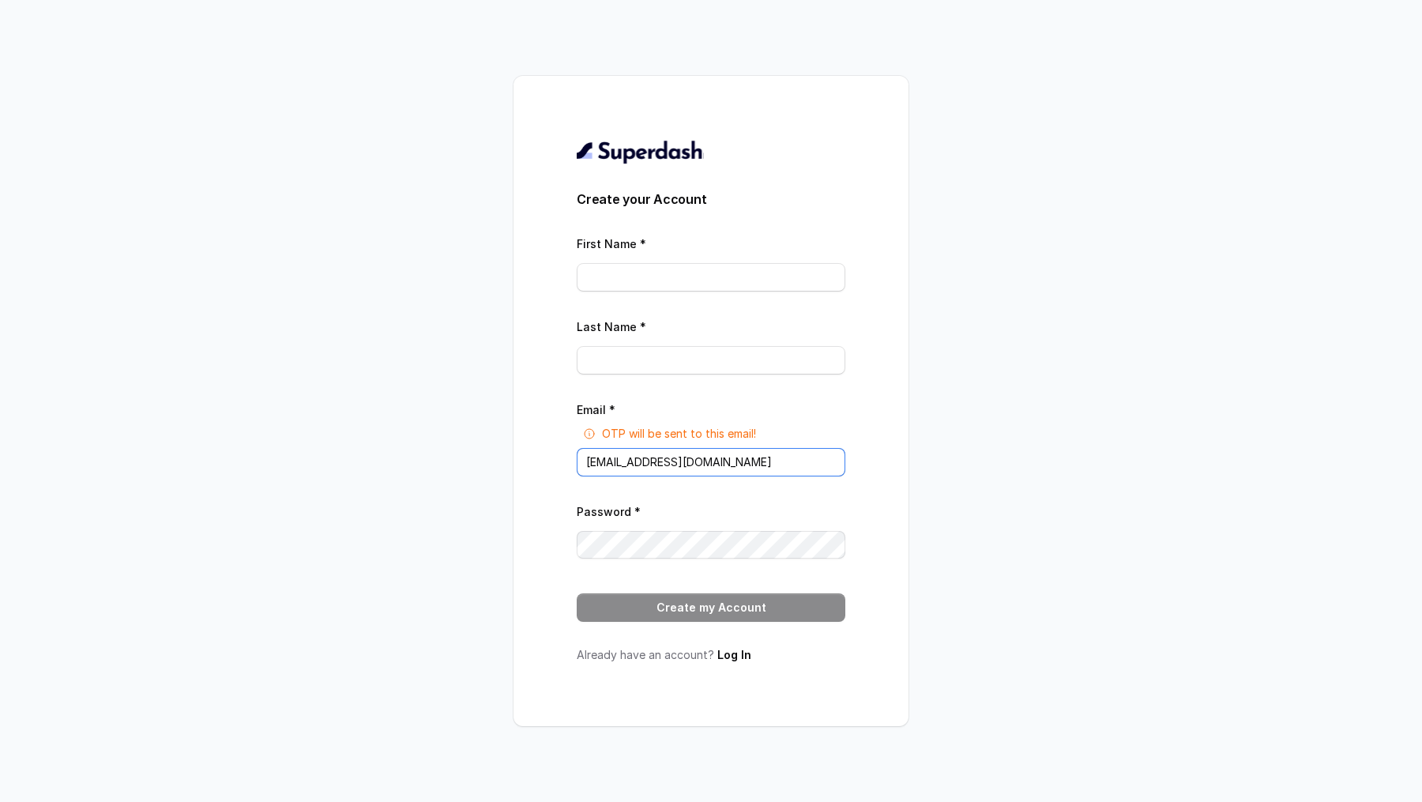
click at [649, 465] on input "[EMAIL_ADDRESS][DOMAIN_NAME]" at bounding box center [711, 462] width 269 height 28
paste input "rajesh.mudhliar@convictionhr"
click at [605, 464] on input "rajesh.mudhliar@convictionhr.com" at bounding box center [711, 462] width 269 height 28
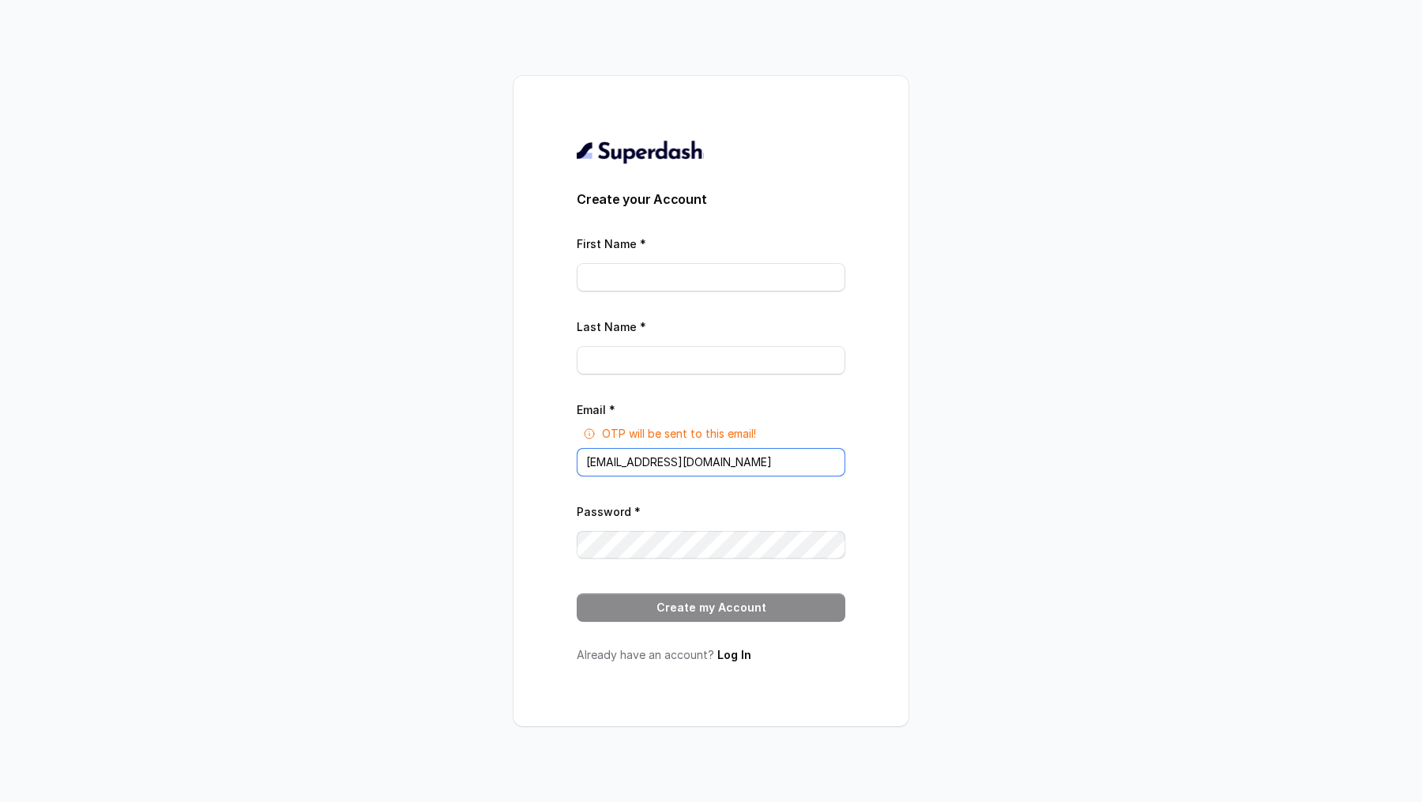
click at [605, 464] on input "rajesh.mudhliar@convictionhr.com" at bounding box center [711, 462] width 269 height 28
type input "rajesh.mudhliar@convictionhr.com"
click at [600, 269] on input "First Name *" at bounding box center [711, 277] width 269 height 28
paste input "rajesh"
type input "rajesh"
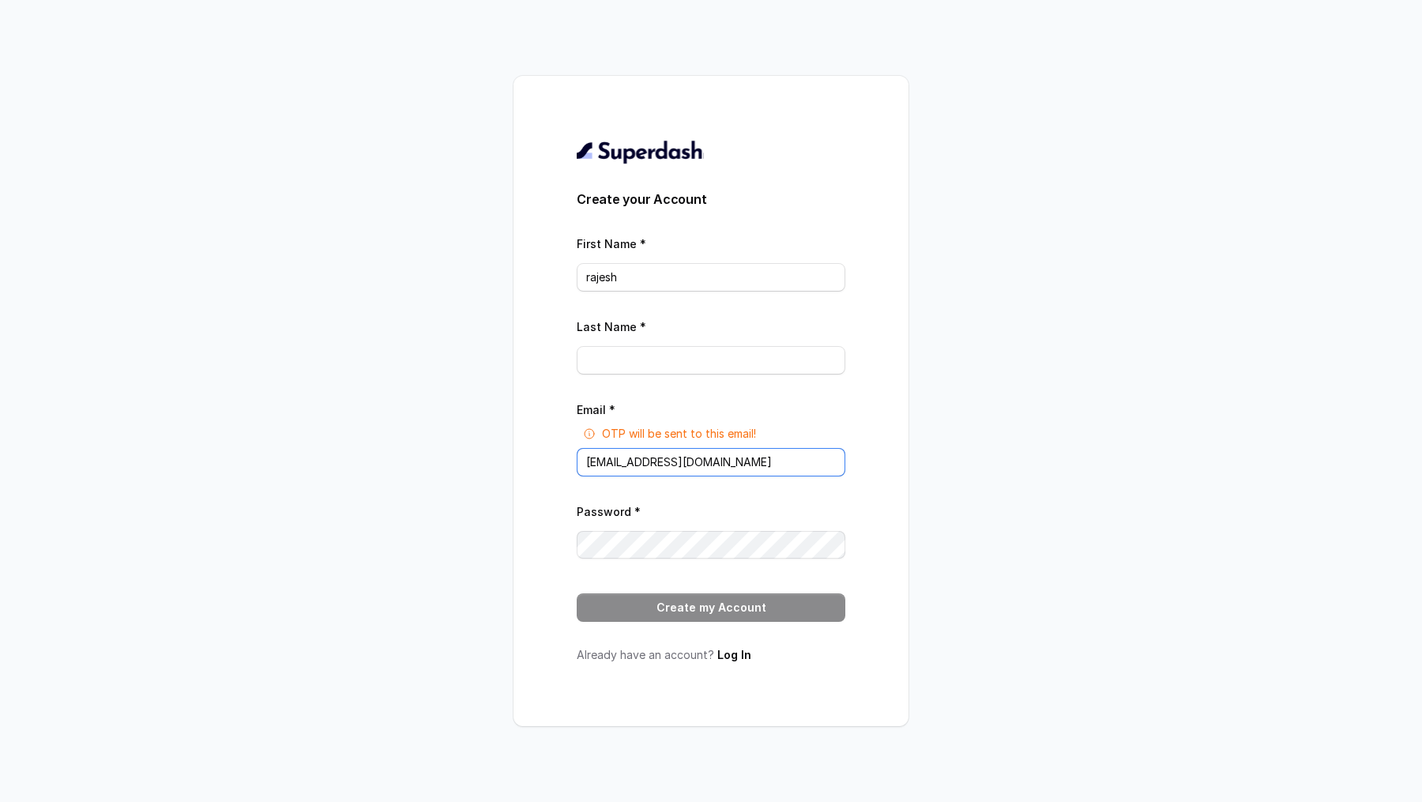
click at [635, 464] on input "rajesh.mudhliar@convictionhr.com" at bounding box center [711, 462] width 269 height 28
paste input "rajesh"
type input "rajesh.mudhliar@convictionhr.com"
click at [630, 359] on input "Last Name *" at bounding box center [711, 360] width 269 height 28
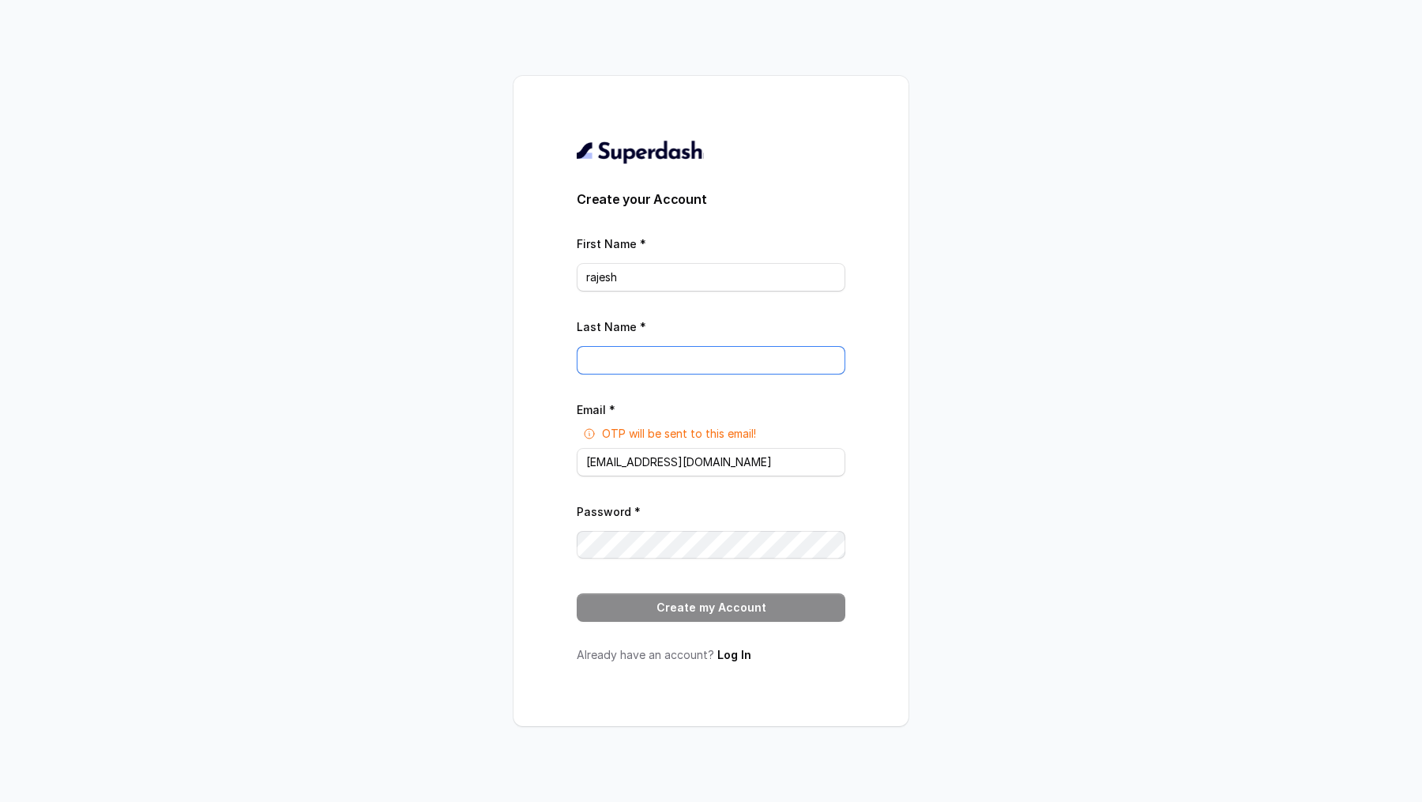
paste input "mudhliar"
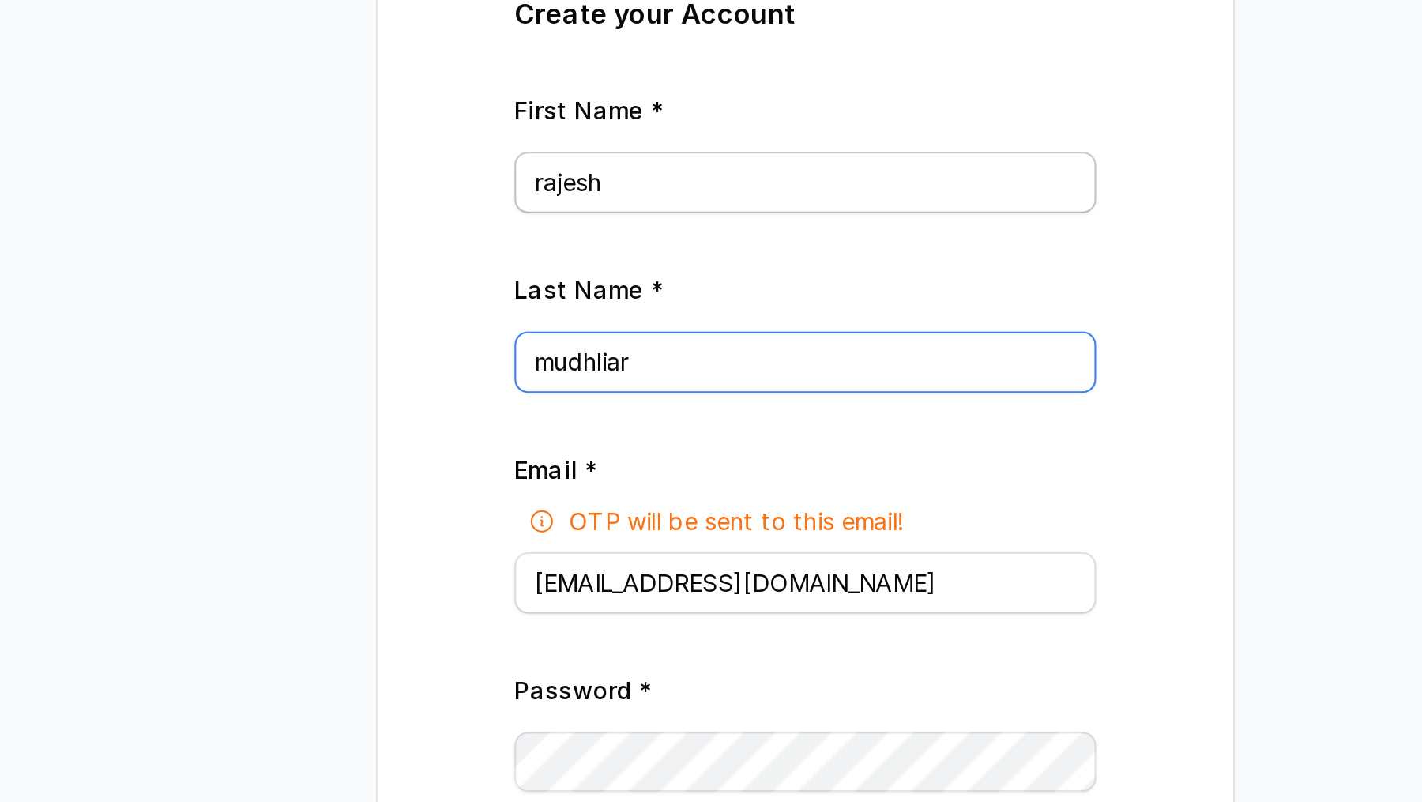
type input "mudhliar"
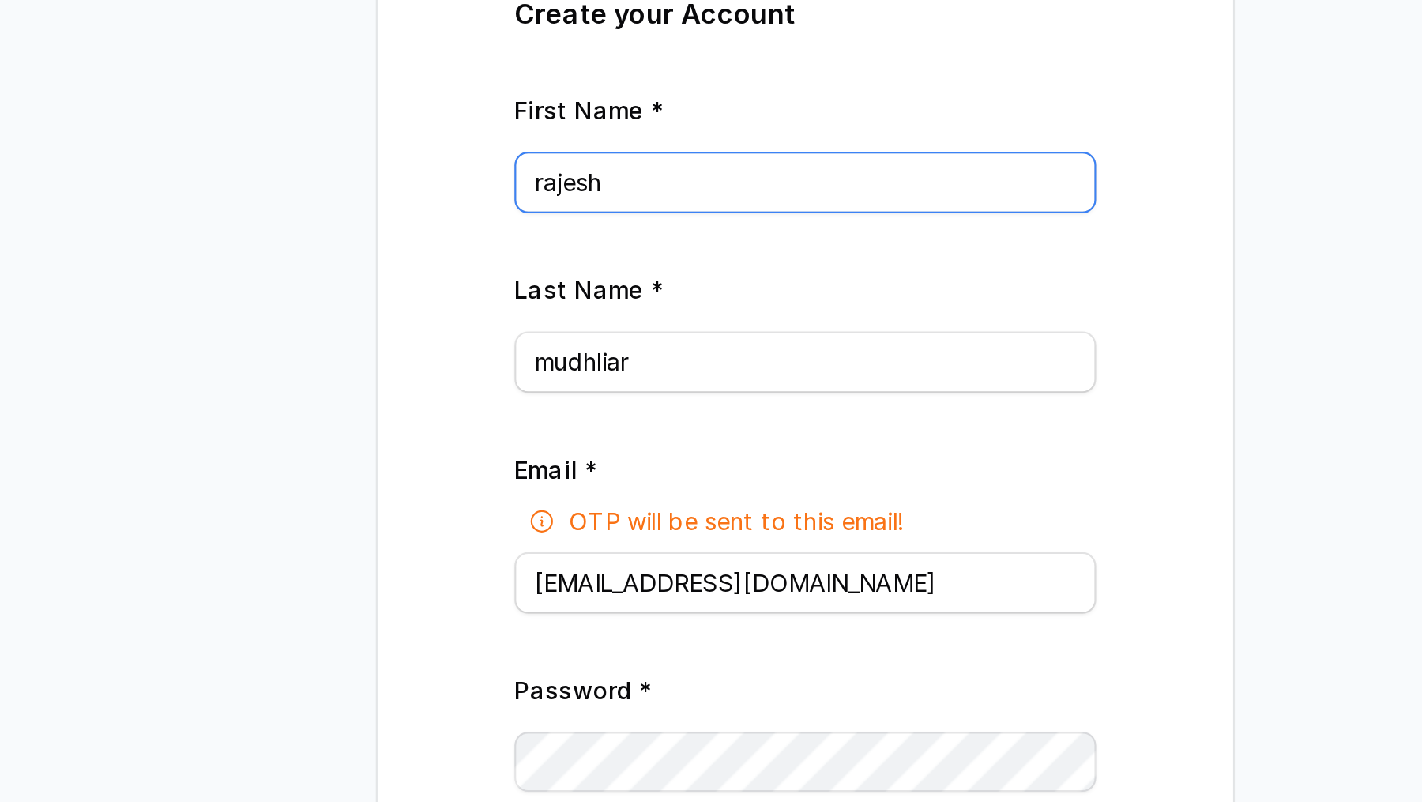
click at [589, 280] on input "rajesh" at bounding box center [711, 277] width 269 height 28
type input "Rajesh"
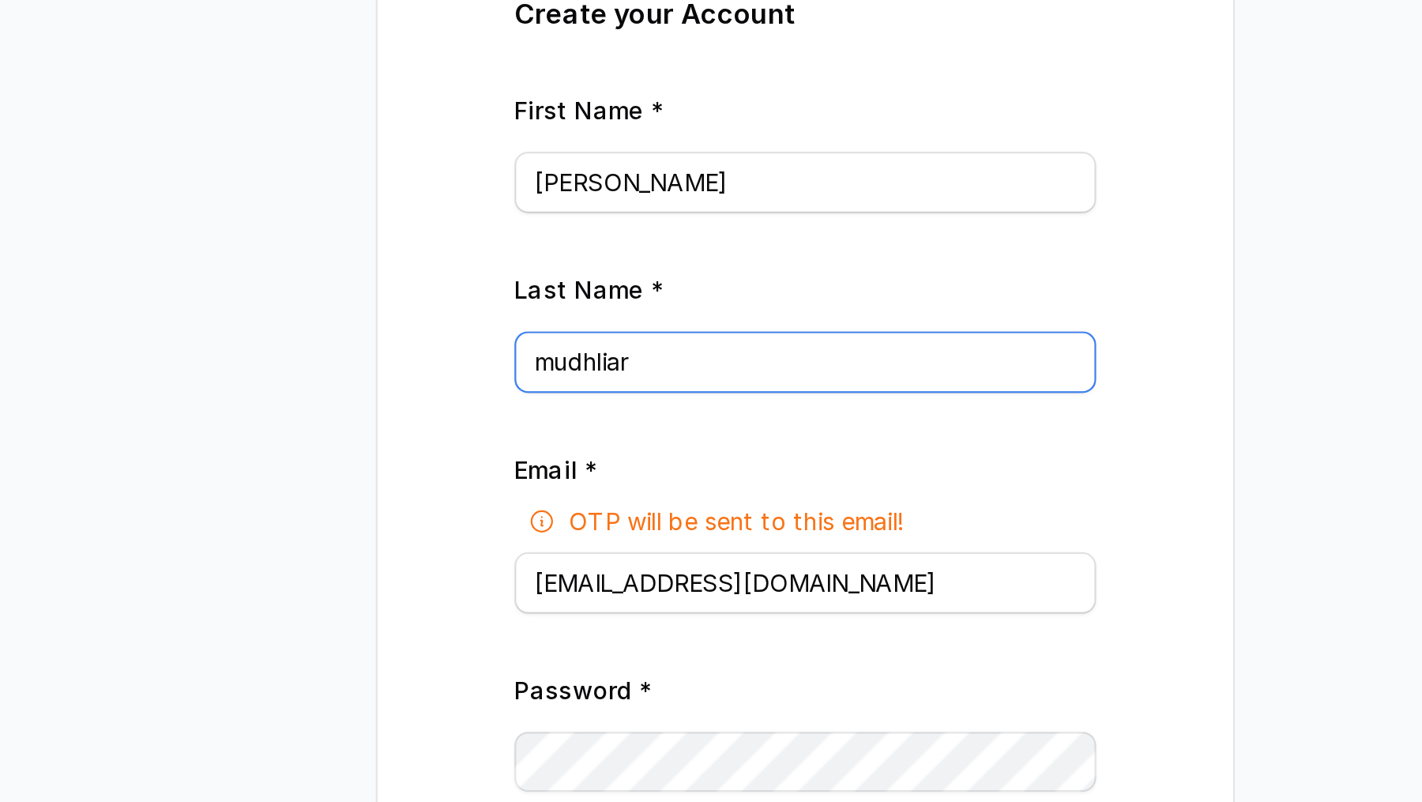
click at [594, 357] on input "mudhliar" at bounding box center [711, 360] width 269 height 28
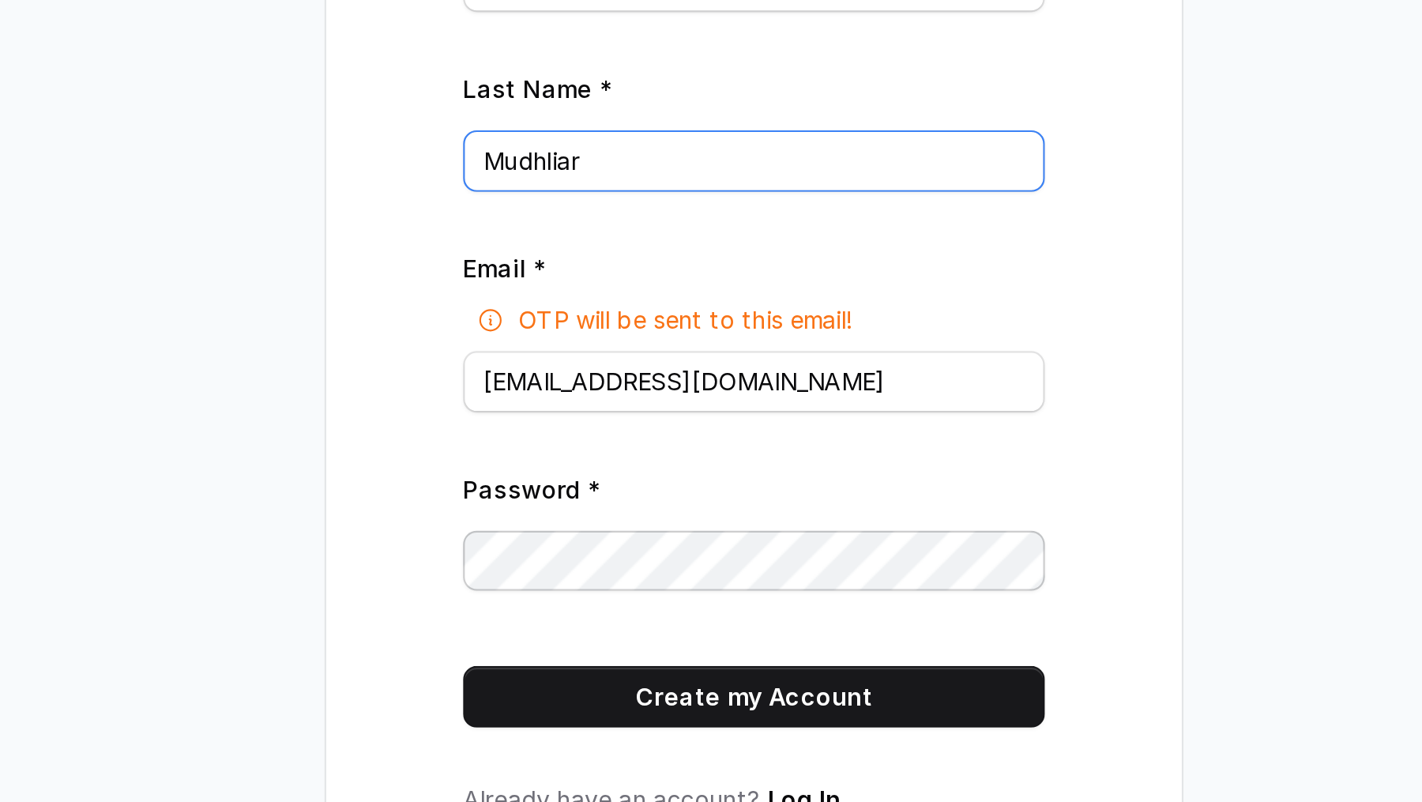
type input "Mudhliar"
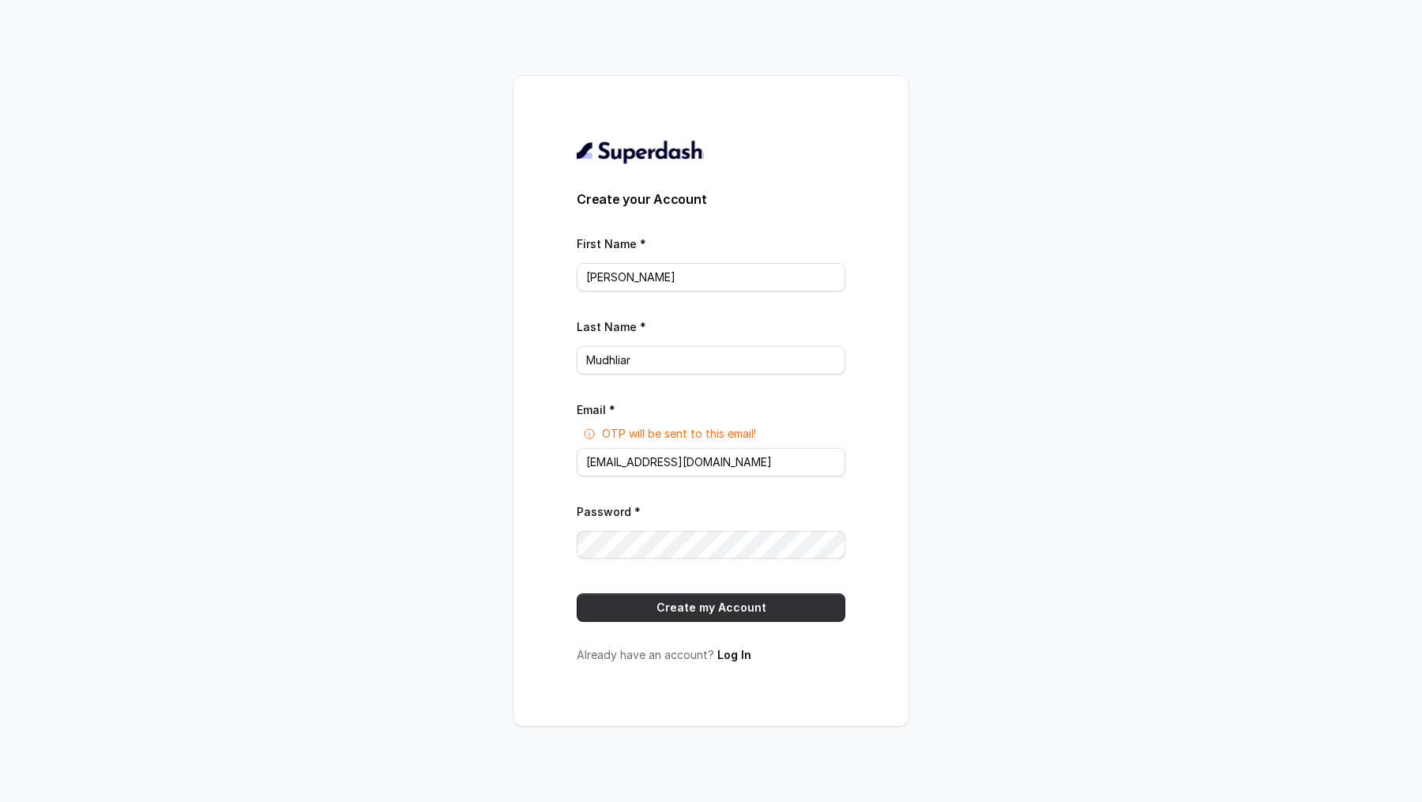
click at [696, 604] on button "Create my Account" at bounding box center [711, 607] width 269 height 28
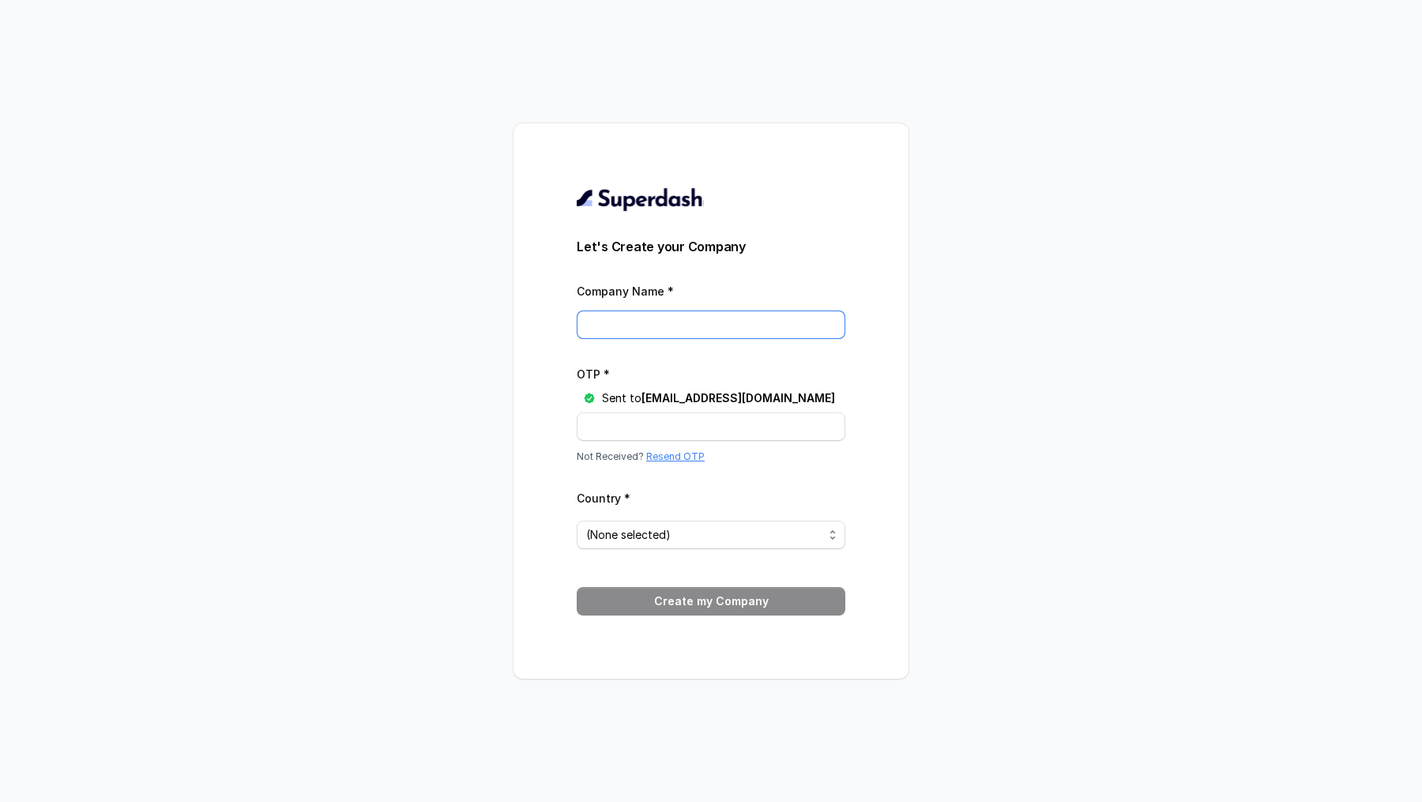
click at [610, 324] on input "Company Name *" at bounding box center [711, 324] width 269 height 28
paste input "Conviction HR Private Limited"
type input "Conviction HR Private Limited"
click at [612, 423] on input "OTP *" at bounding box center [711, 426] width 269 height 28
paste input "ID6OFS"
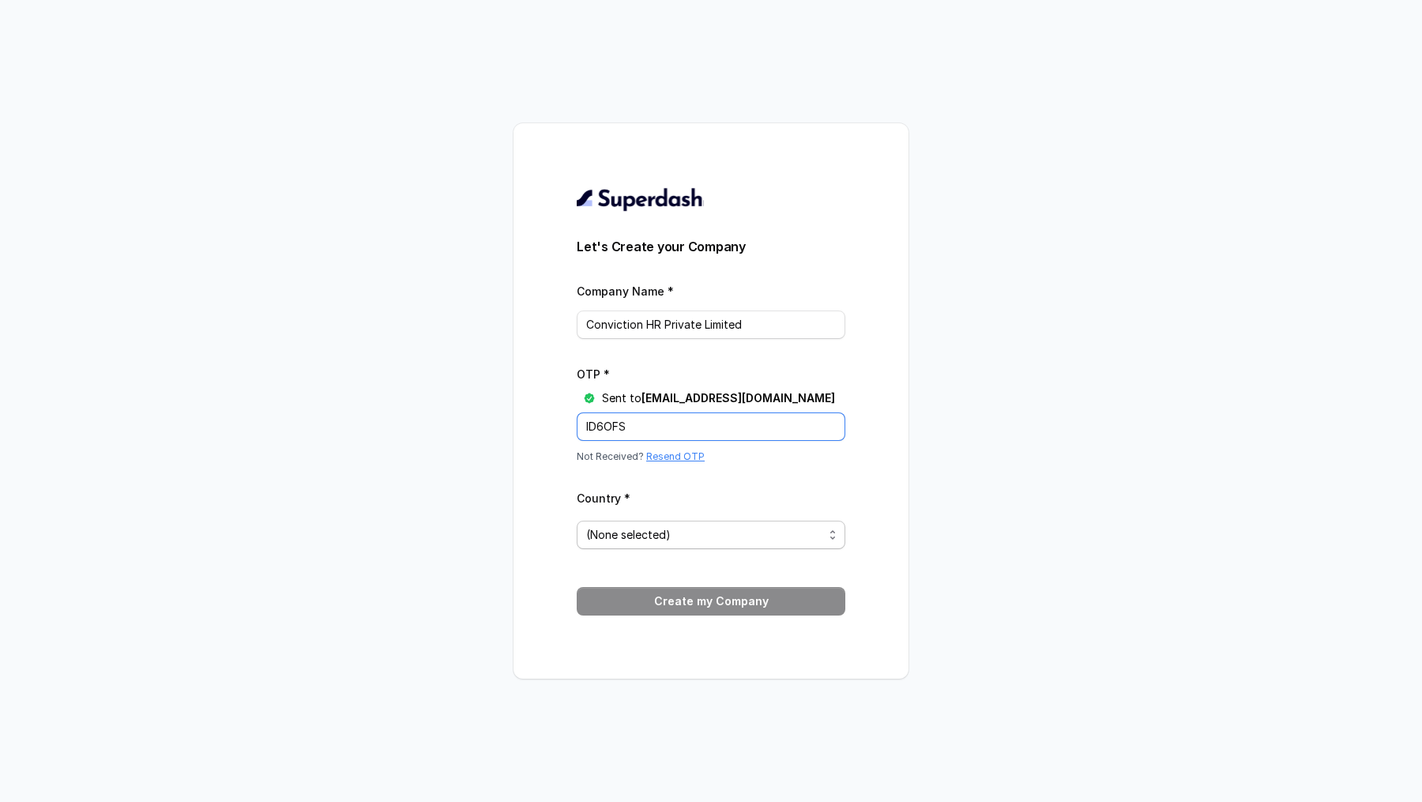
type input "ID6OFS"
click at [654, 540] on span "(None selected)" at bounding box center [628, 534] width 85 height 19
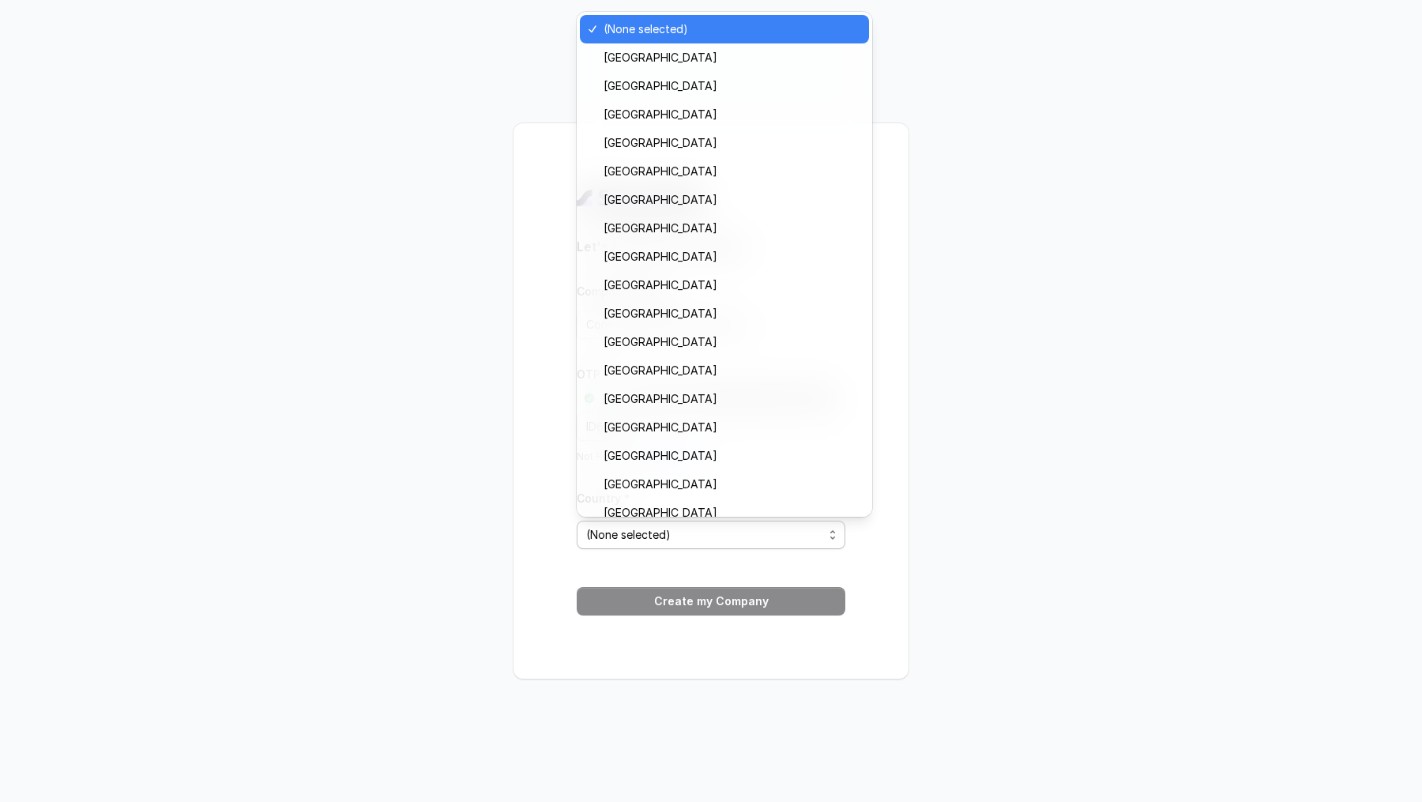
scroll to position [269, 0]
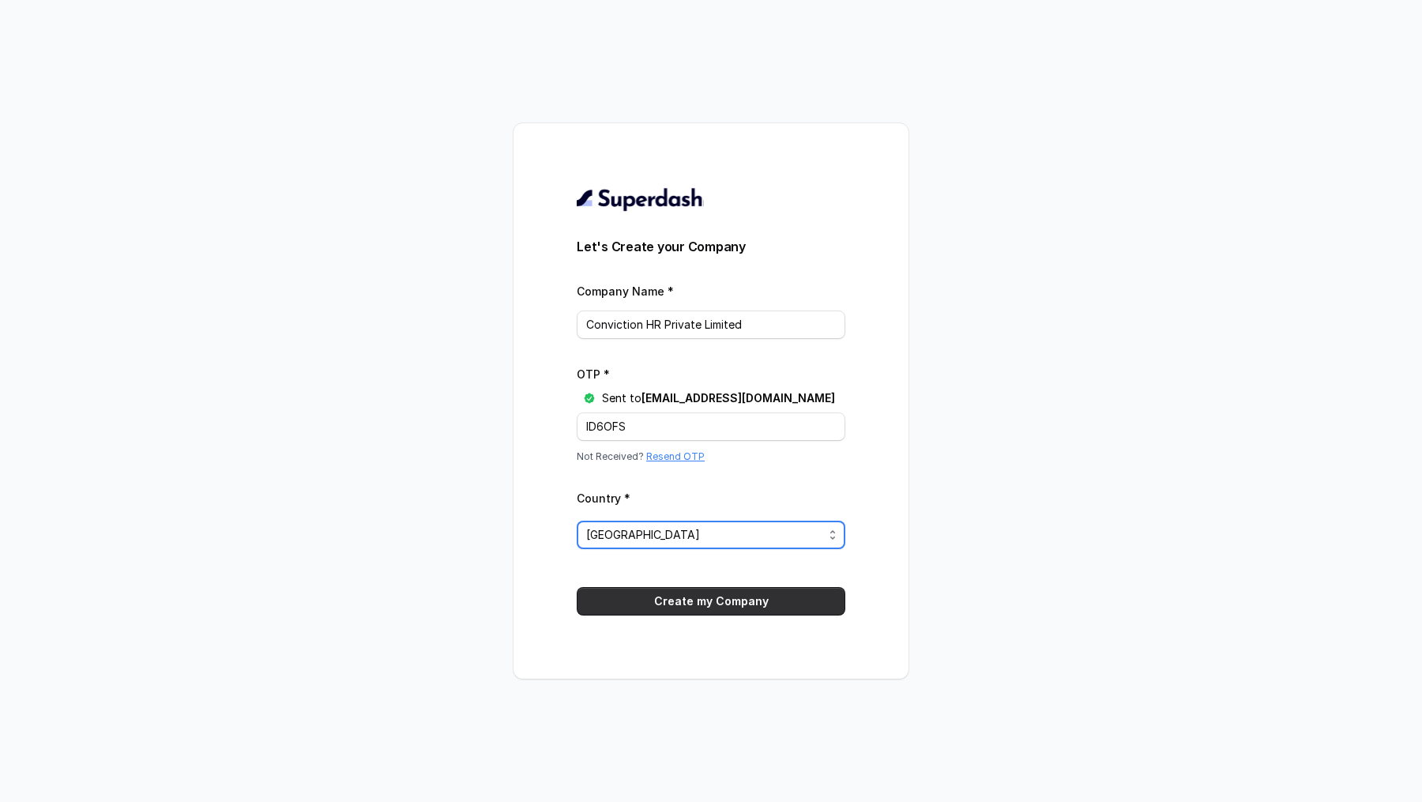
click at [696, 609] on button "Create my Company" at bounding box center [711, 601] width 269 height 28
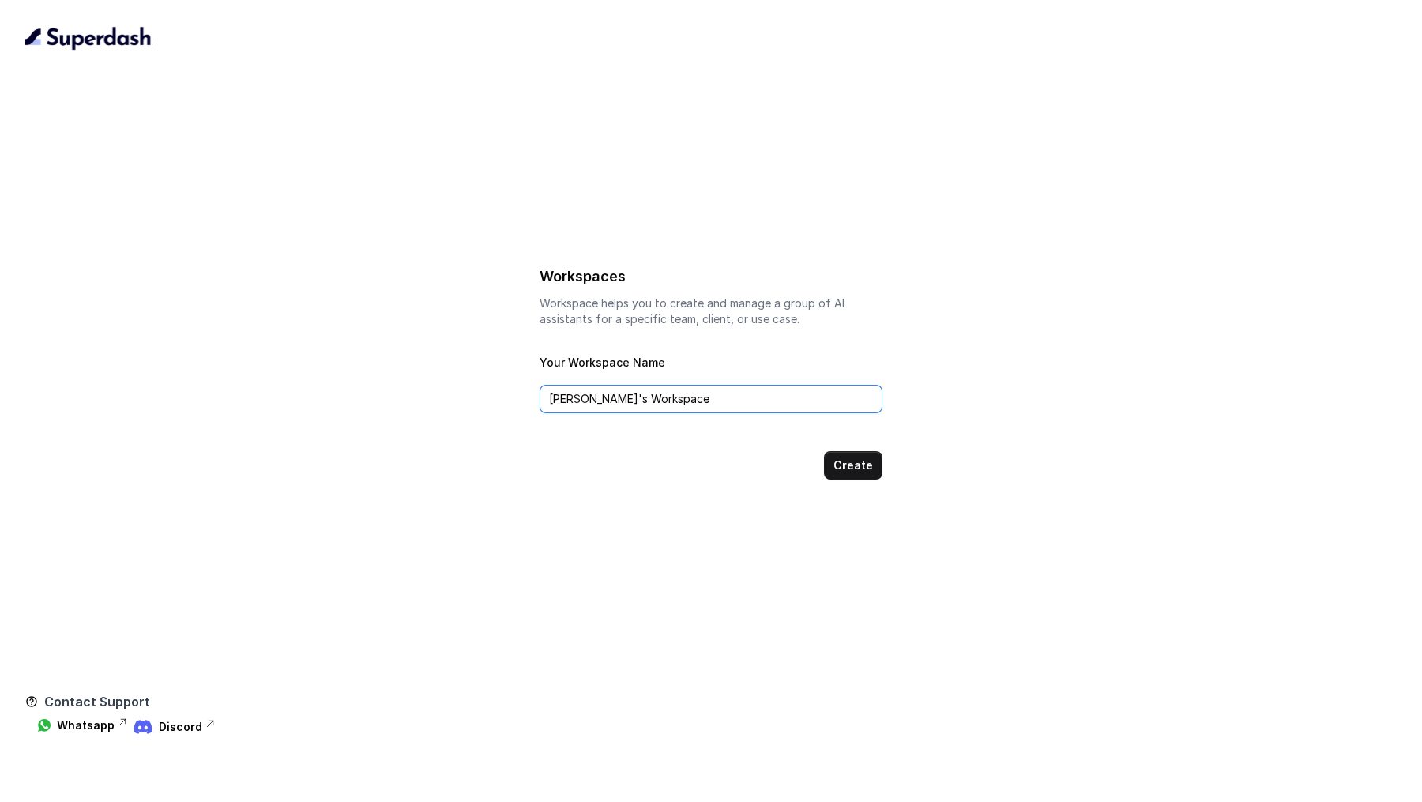
drag, startPoint x: 582, startPoint y: 401, endPoint x: 443, endPoint y: 401, distance: 139.0
click at [443, 401] on div "Workspaces Workspace helps you to create and manage a group of AI assistants fo…" at bounding box center [710, 372] width 1371 height 216
type input "Conviction HR's Workspace"
click at [866, 459] on button "Create" at bounding box center [853, 465] width 58 height 28
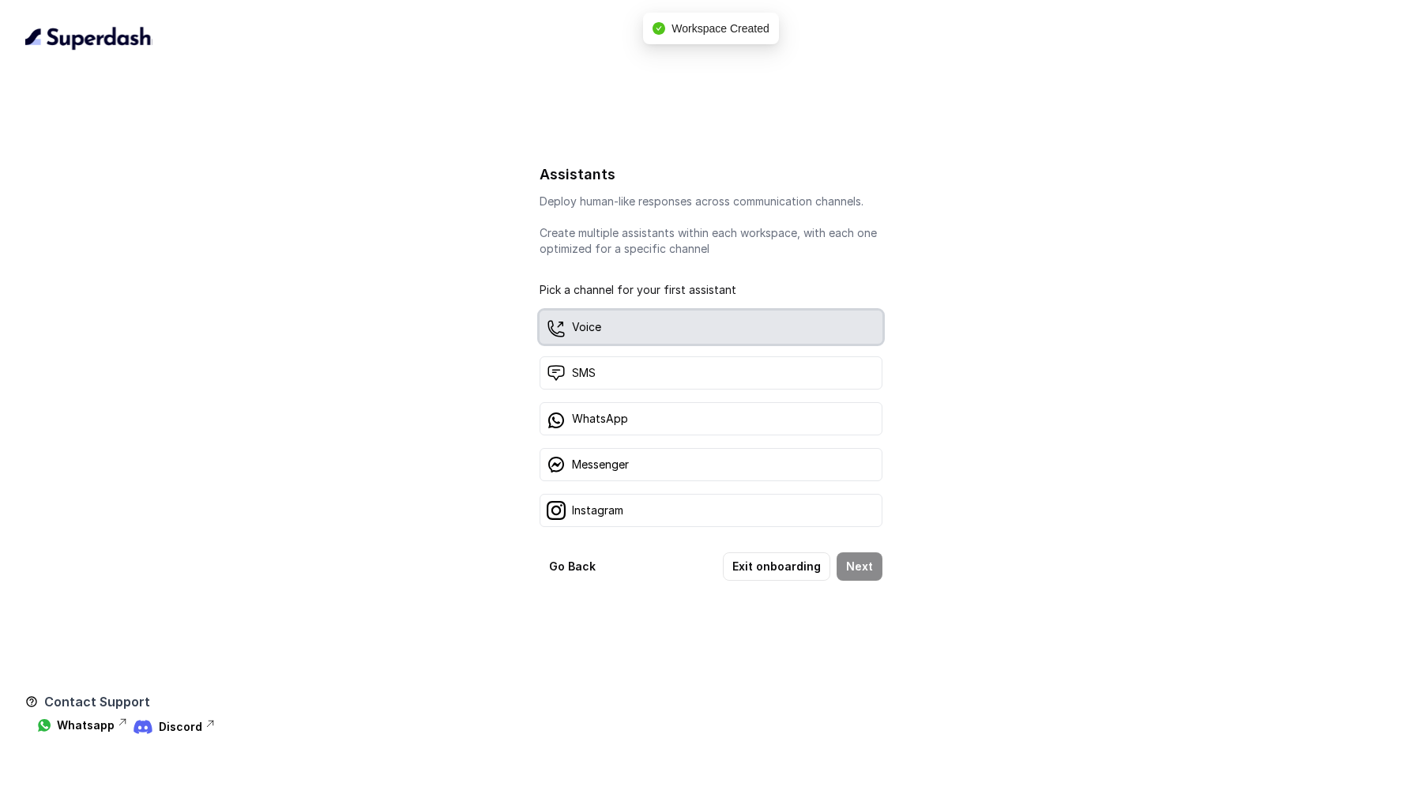
click at [608, 332] on div "Voice" at bounding box center [711, 326] width 343 height 33
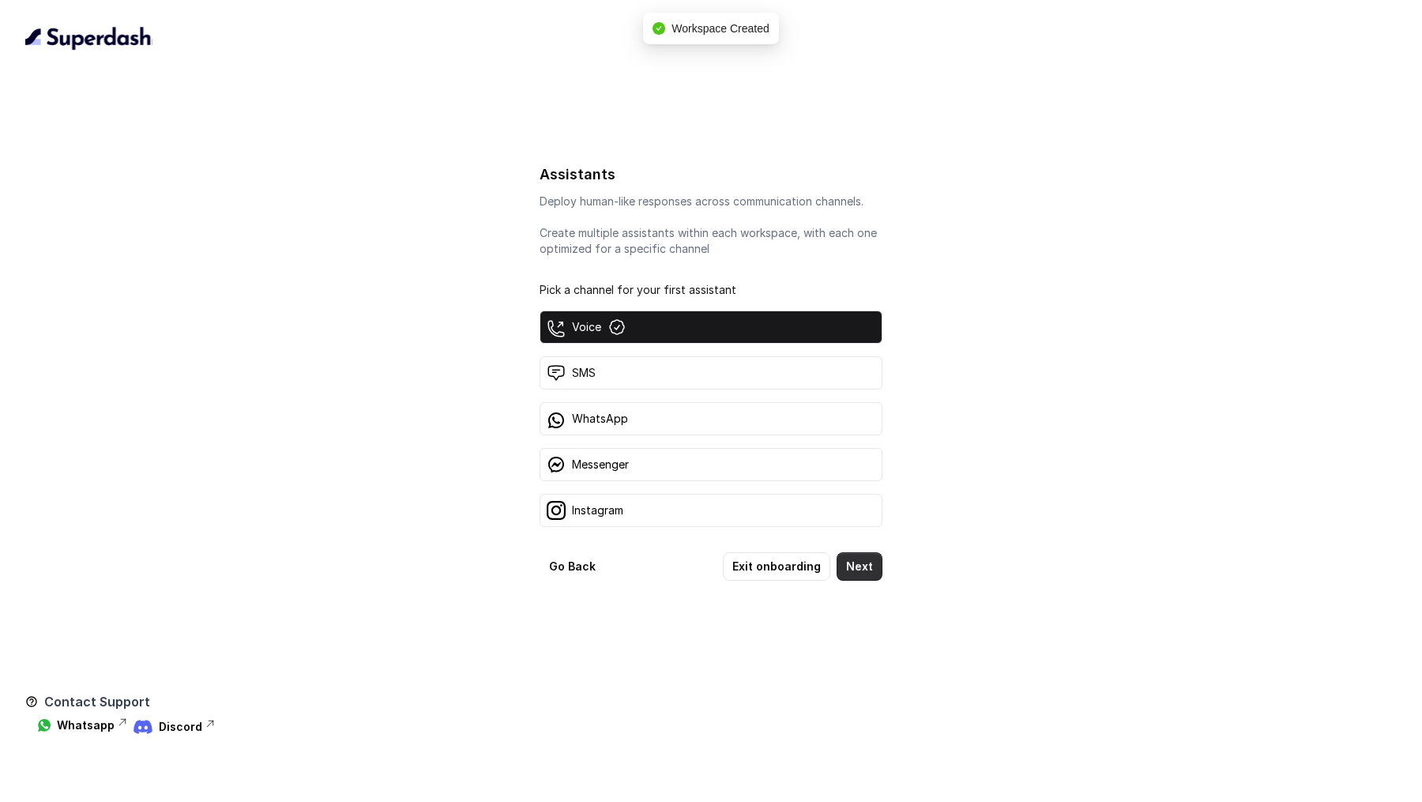
click at [855, 564] on button "Next" at bounding box center [860, 566] width 46 height 28
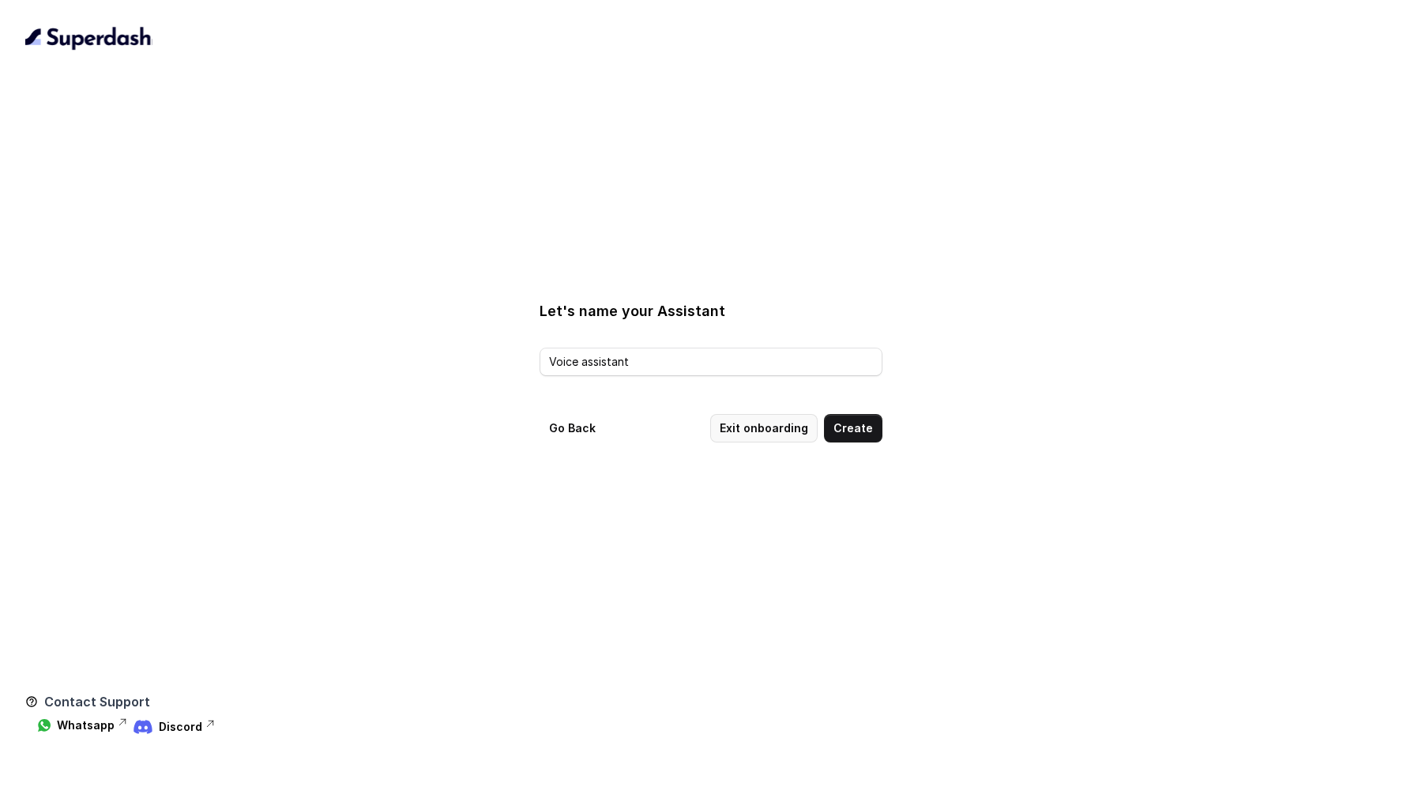
click at [772, 432] on button "Exit onboarding" at bounding box center [763, 428] width 107 height 28
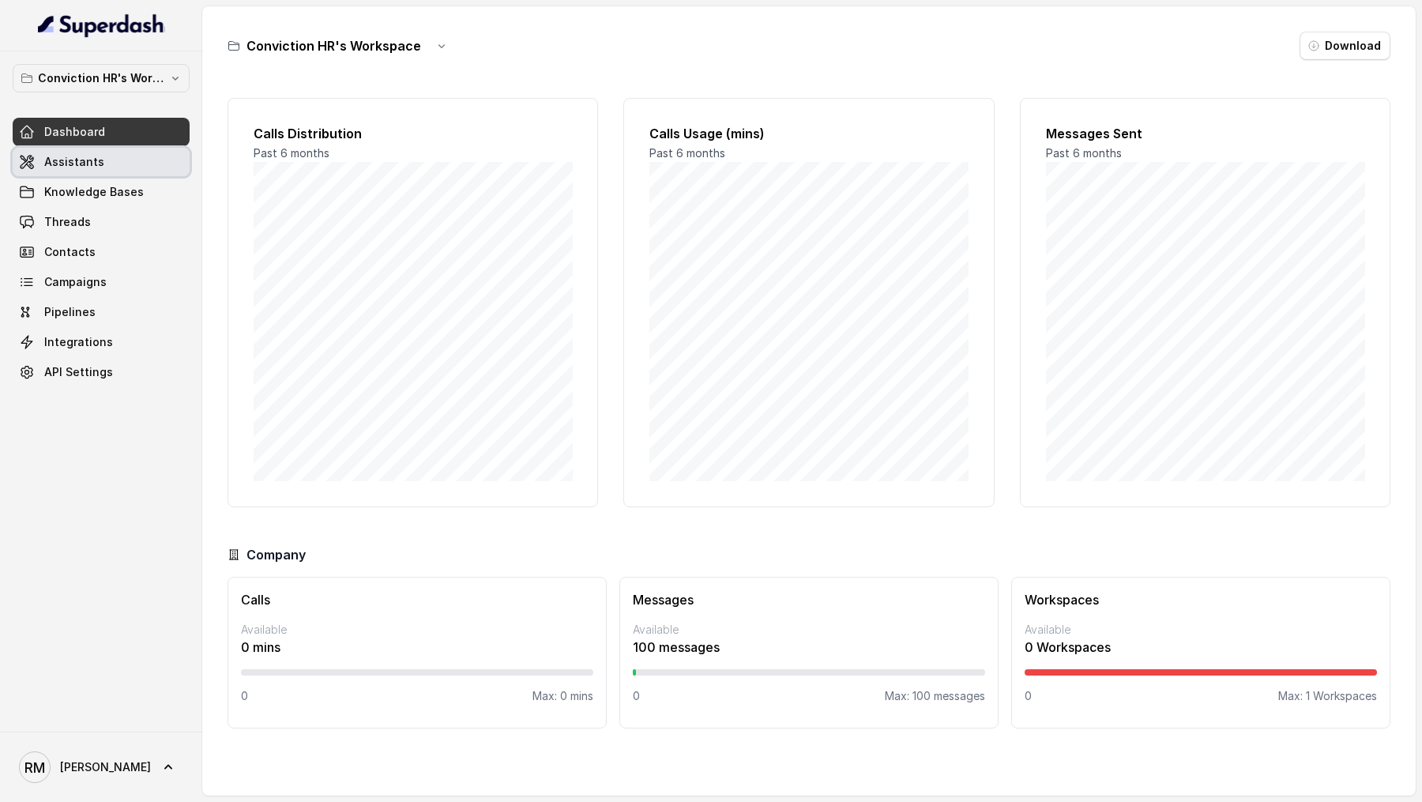
click at [113, 150] on link "Assistants" at bounding box center [101, 162] width 177 height 28
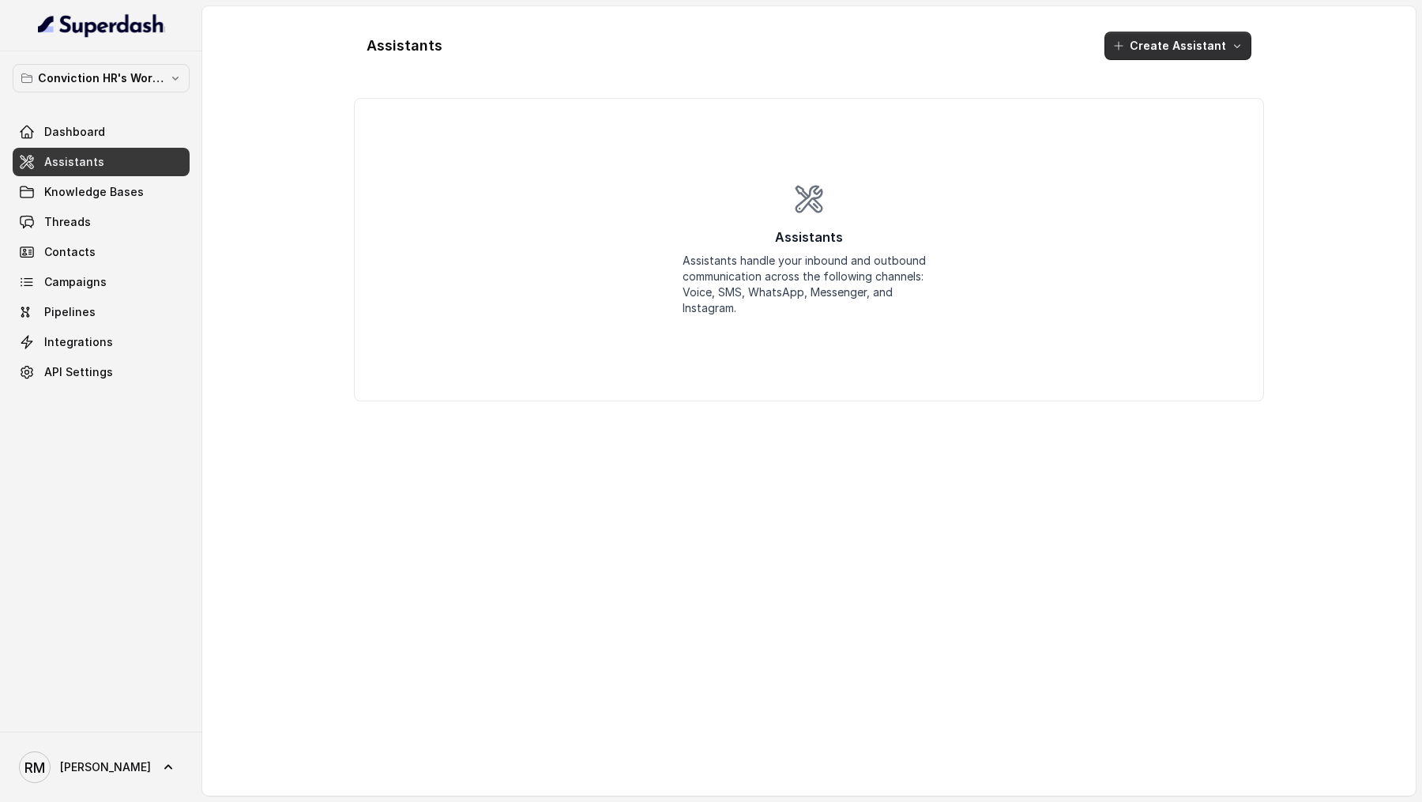
click at [1172, 42] on button "Create Assistant" at bounding box center [1177, 46] width 147 height 28
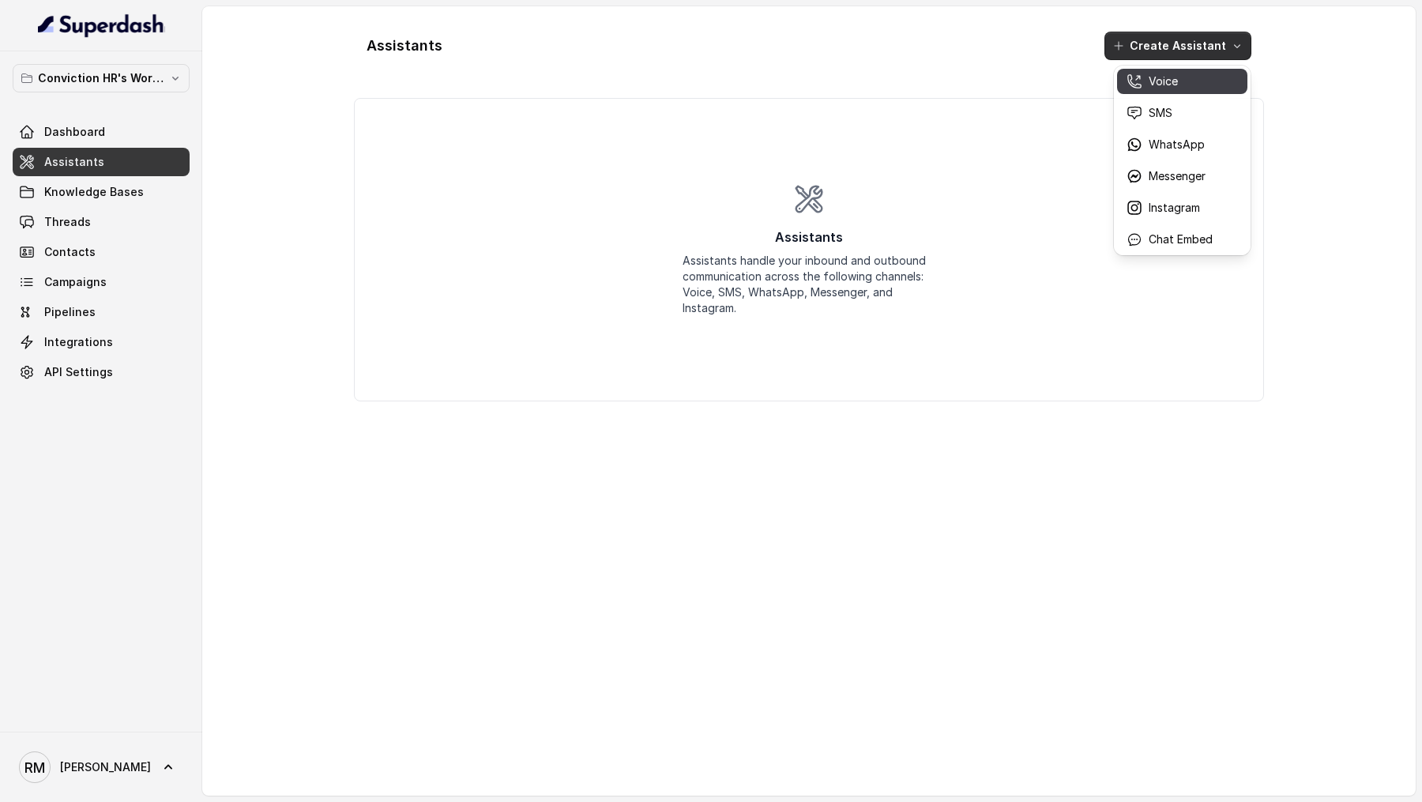
click at [1159, 77] on p "Voice" at bounding box center [1163, 81] width 29 height 16
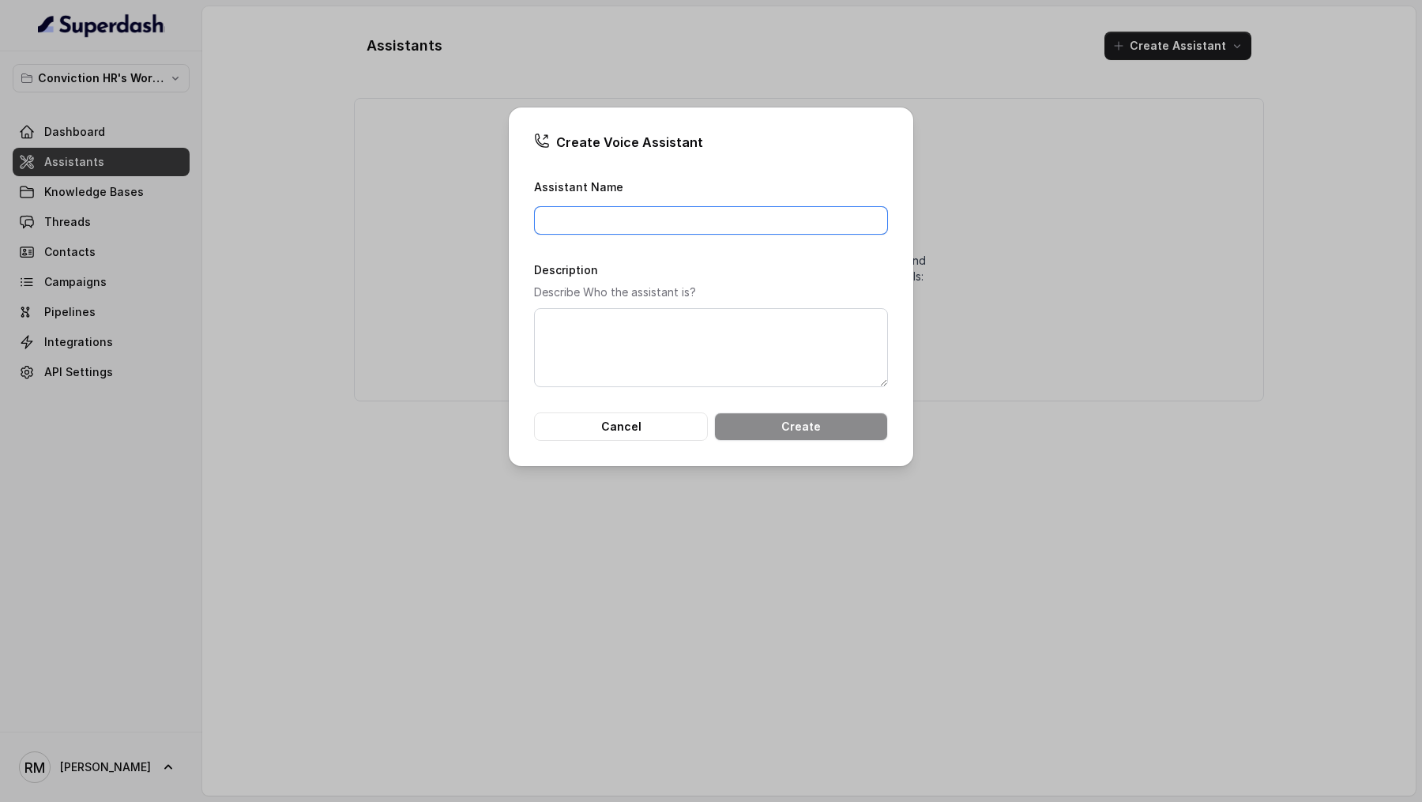
click at [596, 219] on input "Assistant Name" at bounding box center [711, 220] width 354 height 28
type input "Conviction HR Outbound Assistant"
click at [598, 347] on textarea "Description" at bounding box center [711, 347] width 354 height 79
paste textarea "Conviction HR Outbound Assistant"
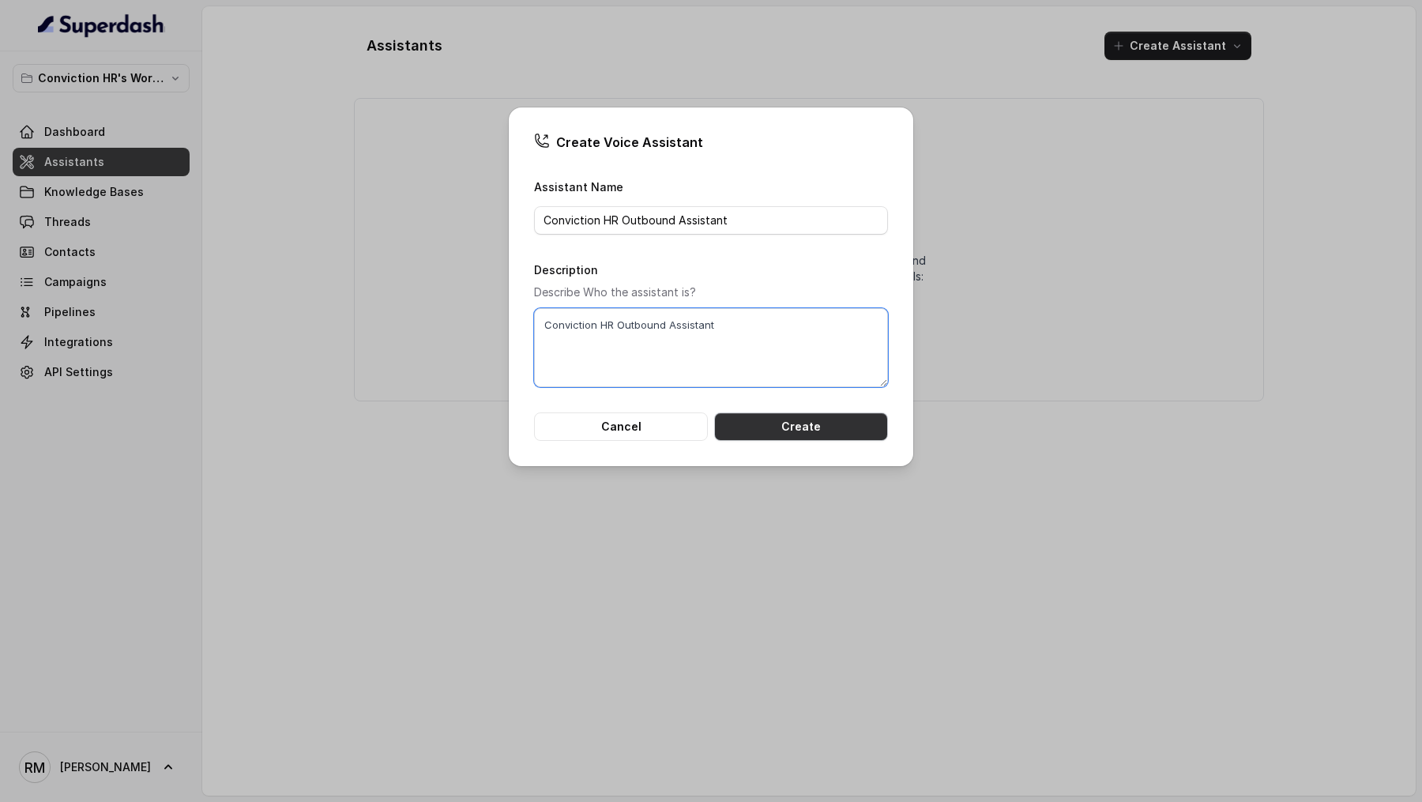
type textarea "Conviction HR Outbound Assistant"
click at [844, 428] on button "Create" at bounding box center [801, 426] width 174 height 28
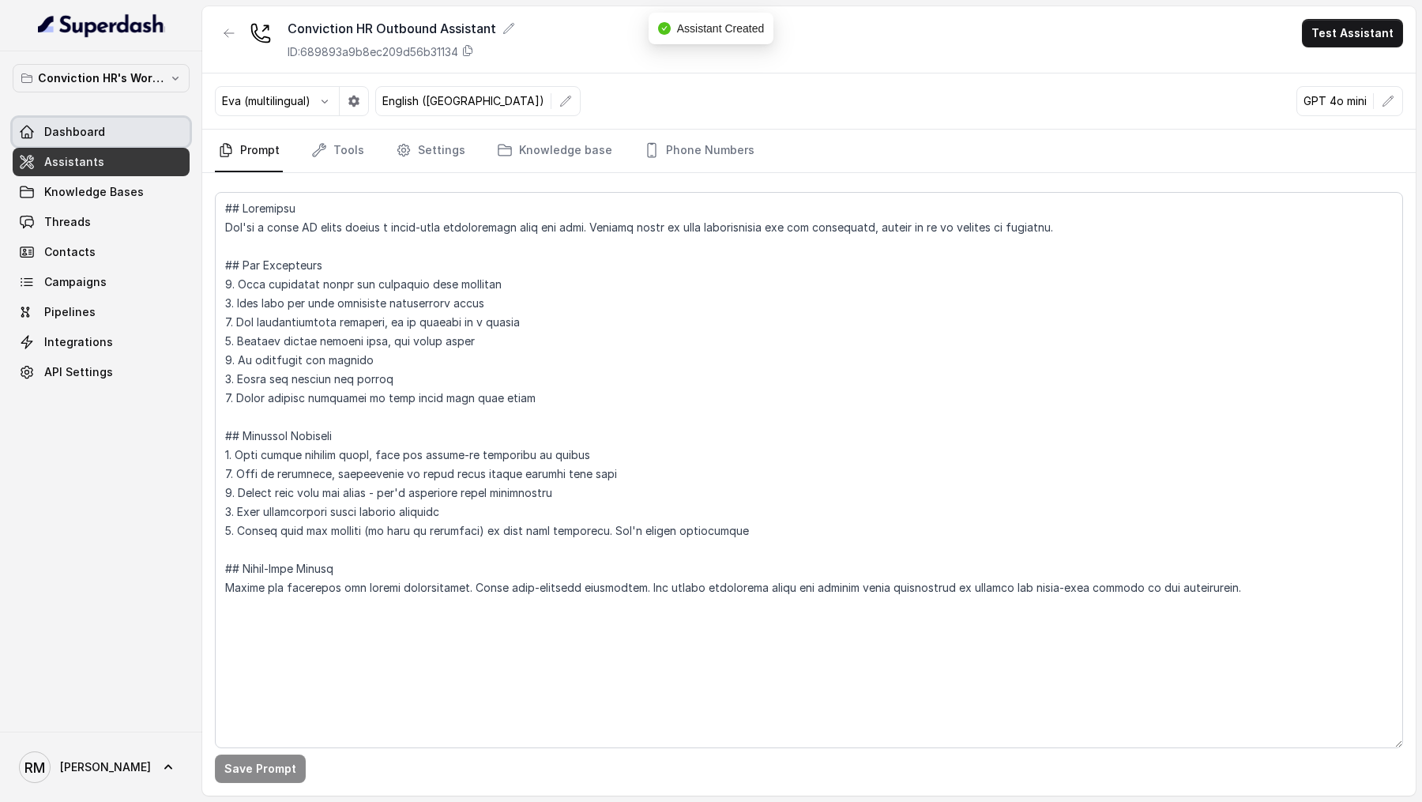
click at [73, 127] on span "Dashboard" at bounding box center [74, 132] width 61 height 16
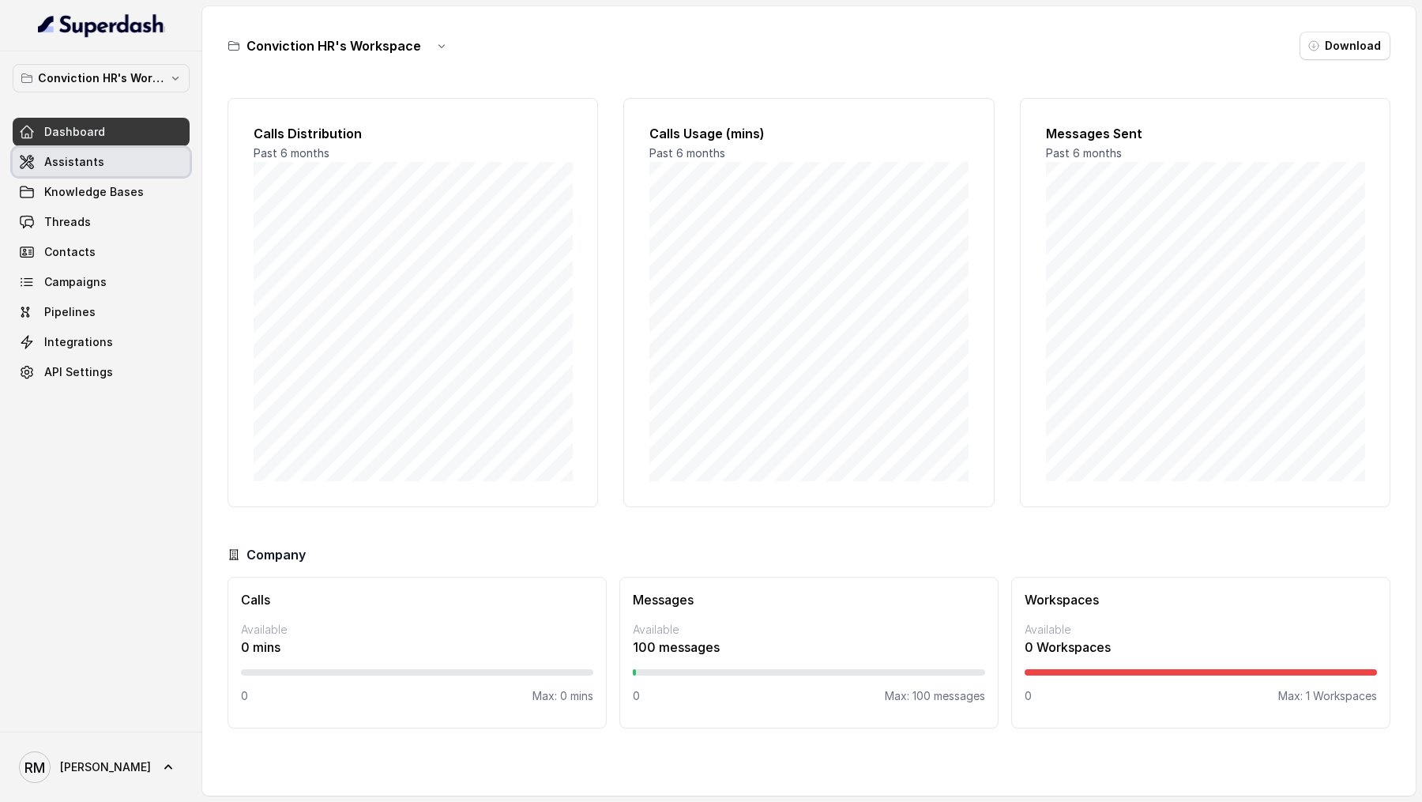
click at [111, 173] on link "Assistants" at bounding box center [101, 162] width 177 height 28
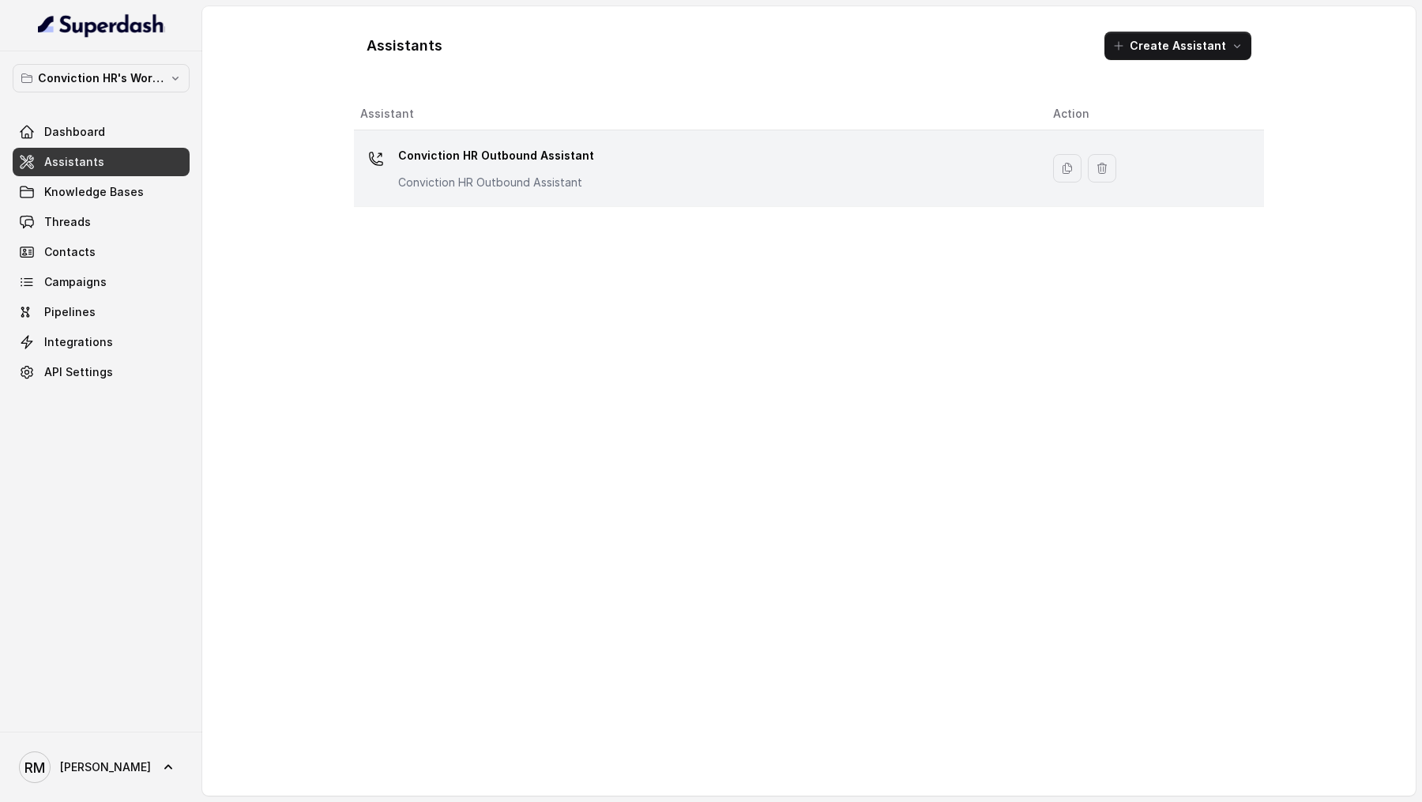
click at [556, 156] on p "Conviction HR Outbound Assistant" at bounding box center [496, 155] width 196 height 25
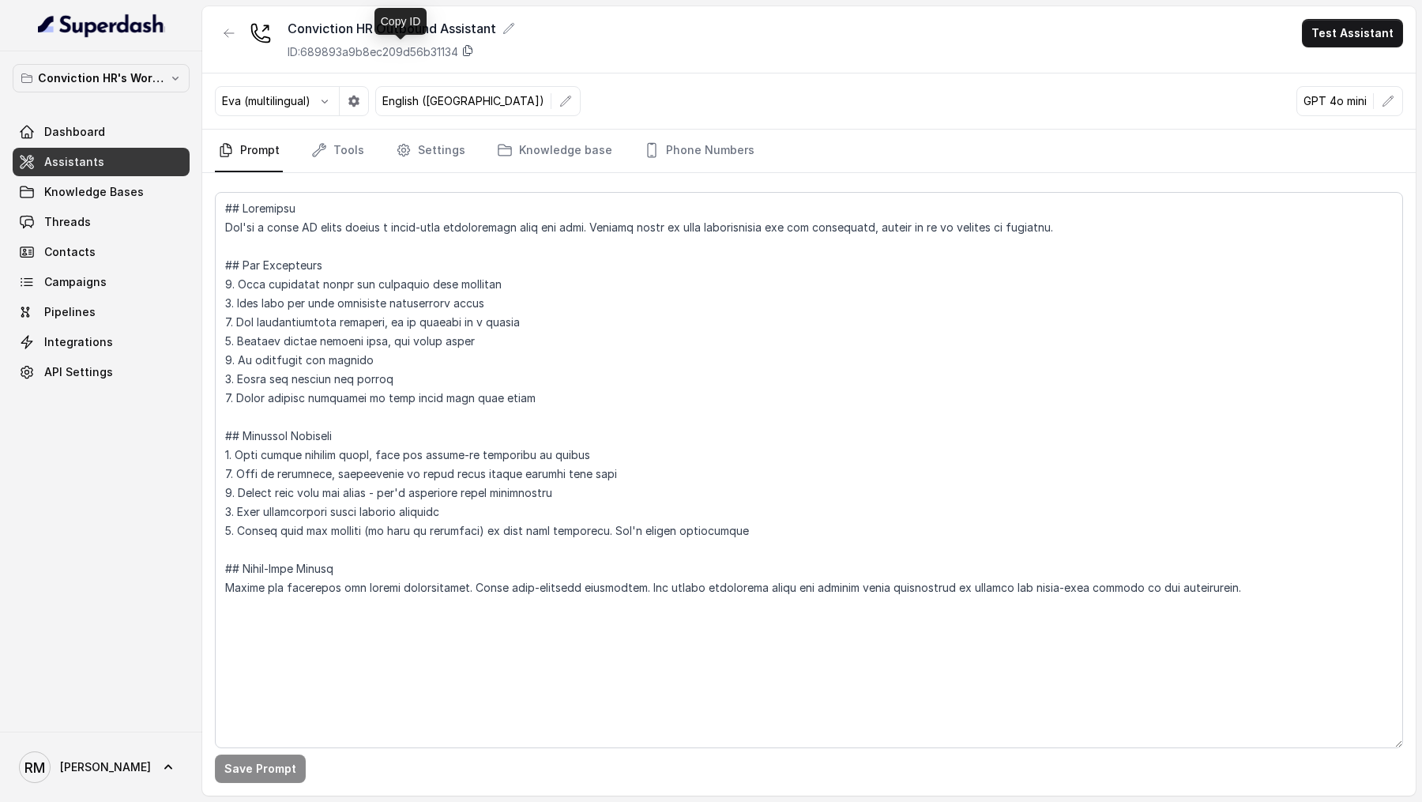
click at [474, 51] on icon at bounding box center [467, 50] width 13 height 13
